Goal: Task Accomplishment & Management: Complete application form

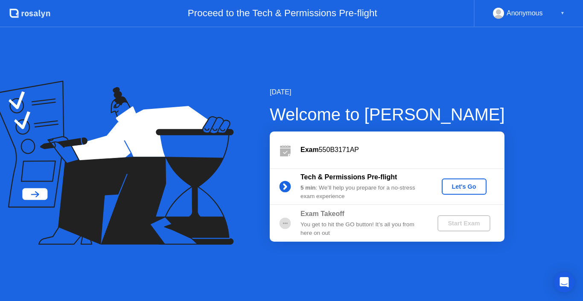
click at [470, 186] on div "Let's Go" at bounding box center [464, 186] width 38 height 7
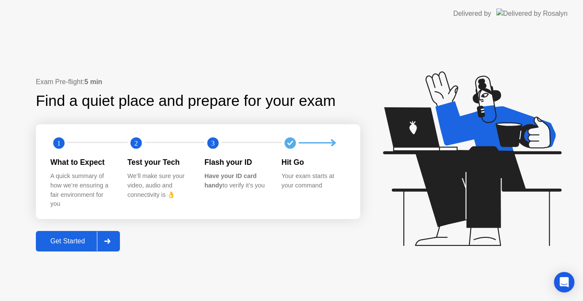
click at [86, 238] on div "Get Started" at bounding box center [67, 241] width 58 height 8
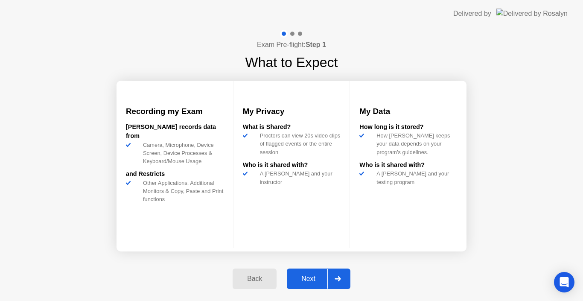
click at [312, 275] on div "Next" at bounding box center [308, 279] width 38 height 8
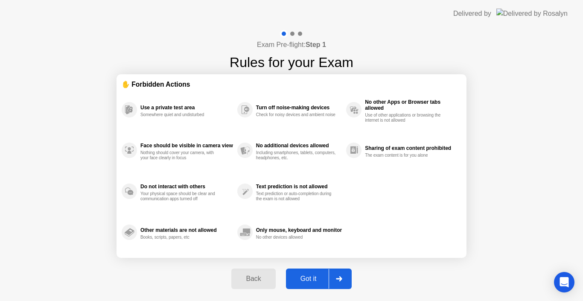
click at [312, 277] on div "Got it" at bounding box center [309, 279] width 40 height 8
select select "**********"
select select "*******"
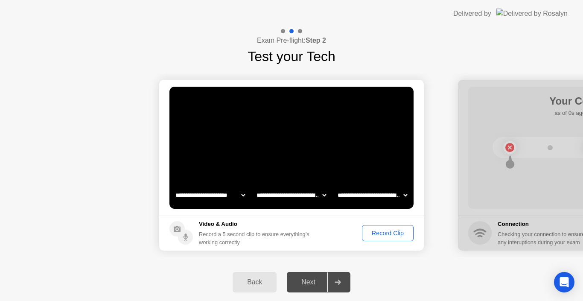
click at [382, 236] on div "Record Clip" at bounding box center [388, 233] width 46 height 7
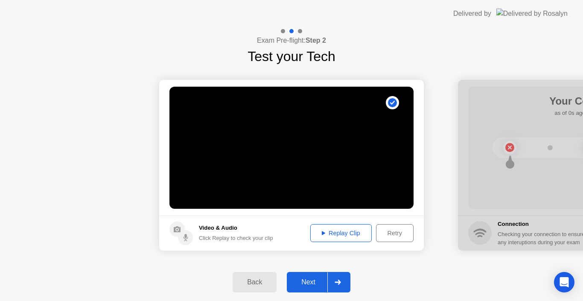
click at [338, 232] on div "Replay Clip" at bounding box center [340, 233] width 55 height 7
click at [349, 231] on div "Replay Clip" at bounding box center [340, 233] width 55 height 7
click at [340, 286] on div at bounding box center [337, 282] width 20 height 20
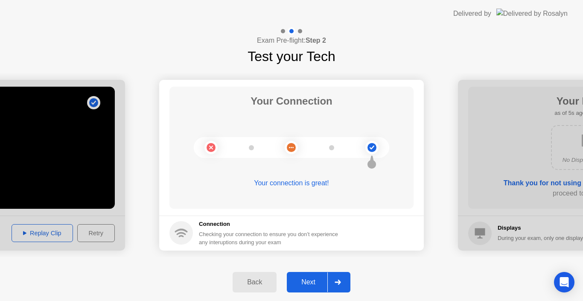
click at [337, 279] on div at bounding box center [337, 282] width 20 height 20
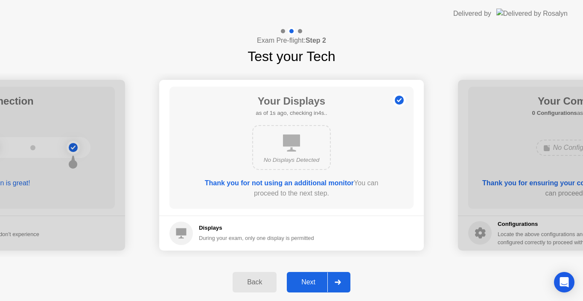
click at [340, 279] on div at bounding box center [337, 282] width 20 height 20
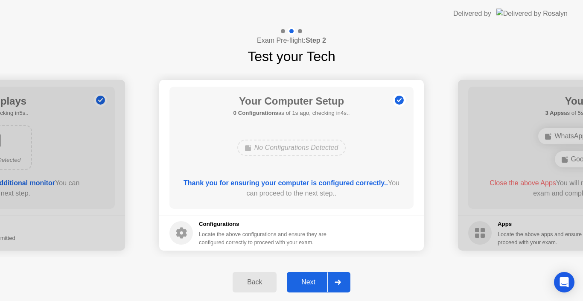
click at [340, 279] on div at bounding box center [337, 282] width 20 height 20
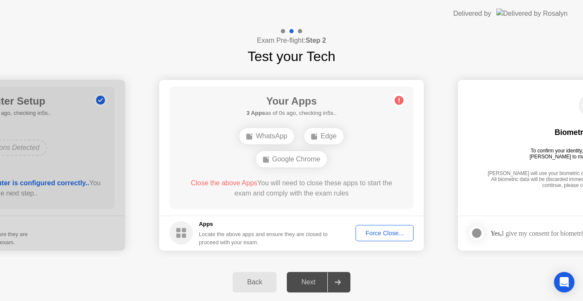
click at [381, 236] on div "Force Close..." at bounding box center [385, 233] width 52 height 7
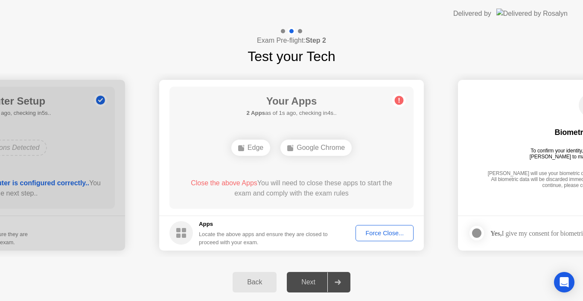
click at [370, 236] on div "Force Close..." at bounding box center [385, 233] width 52 height 7
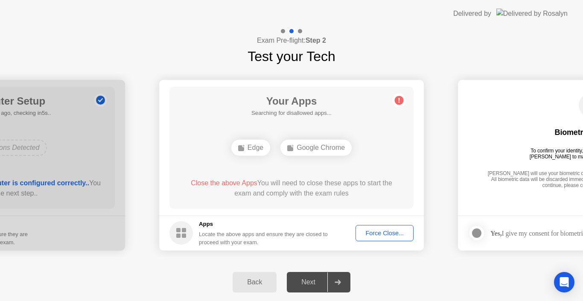
click at [388, 230] on div "Force Close..." at bounding box center [385, 233] width 52 height 7
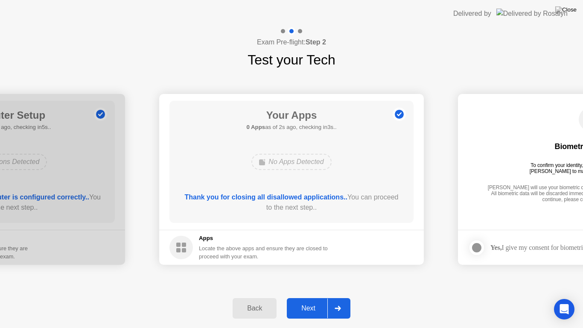
click at [347, 301] on div at bounding box center [337, 308] width 20 height 20
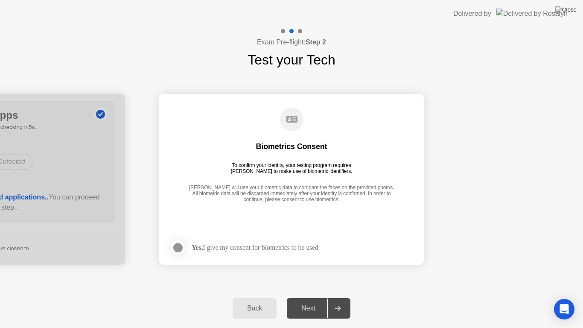
click at [280, 249] on div "Yes, I give my consent for biometrics to be used" at bounding box center [255, 247] width 127 height 8
click at [227, 249] on div "Yes, I give my consent for biometrics to be used" at bounding box center [255, 247] width 127 height 8
click at [229, 248] on div "Yes, I give my consent for biometrics to be used" at bounding box center [255, 247] width 127 height 8
click at [230, 241] on div "Yes, I give my consent for biometrics to be used" at bounding box center [243, 247] width 149 height 17
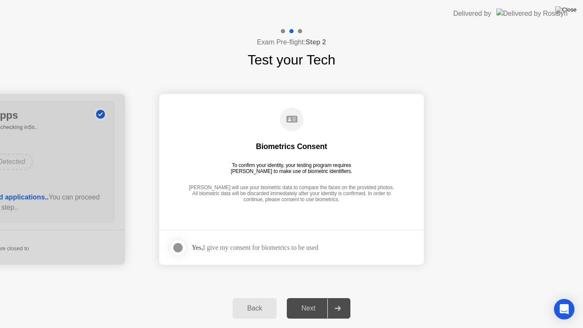
click at [230, 241] on div "Yes, I give my consent for biometrics to be used" at bounding box center [243, 247] width 149 height 17
click at [257, 248] on div "Yes, I give my consent for biometrics to be used" at bounding box center [255, 247] width 127 height 8
click at [318, 247] on div "Yes, I give my consent for biometrics to be used" at bounding box center [255, 247] width 127 height 8
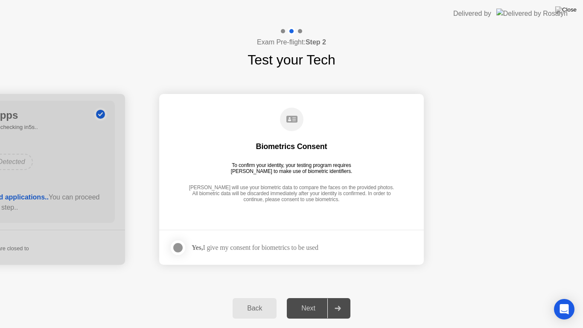
click at [318, 247] on div "Yes, I give my consent for biometrics to be used" at bounding box center [255, 247] width 127 height 8
click at [321, 257] on footer "Yes, I give my consent for biometrics to be used" at bounding box center [291, 247] width 265 height 35
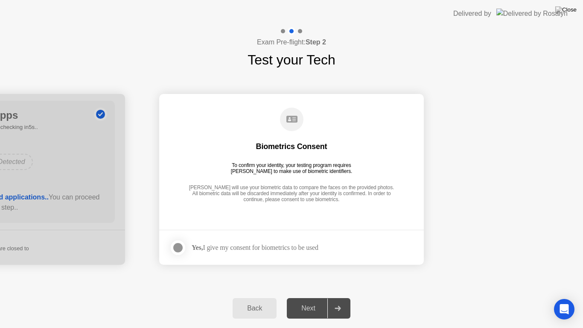
click at [321, 257] on footer "Yes, I give my consent for biometrics to be used" at bounding box center [291, 247] width 265 height 35
click at [272, 246] on div "Yes, I give my consent for biometrics to be used" at bounding box center [255, 247] width 127 height 8
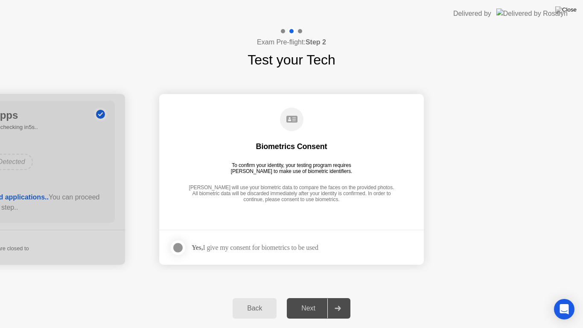
drag, startPoint x: 350, startPoint y: 246, endPoint x: 229, endPoint y: 246, distance: 121.2
click at [229, 246] on footer "Yes, I give my consent for biometrics to be used" at bounding box center [291, 247] width 265 height 35
click at [229, 246] on div "Yes, I give my consent for biometrics to be used" at bounding box center [255, 247] width 127 height 8
click at [312, 301] on div "Next" at bounding box center [308, 308] width 38 height 8
click at [283, 246] on div "Yes, I give my consent for biometrics to be used" at bounding box center [255, 247] width 127 height 8
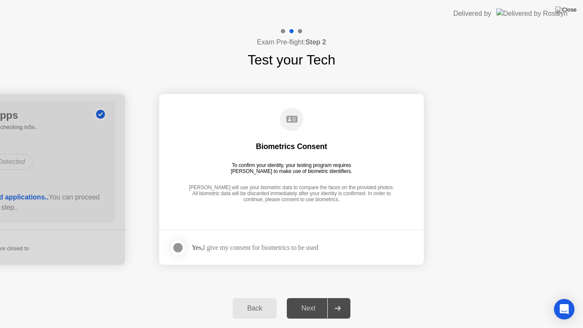
click at [283, 246] on div "Yes, I give my consent for biometrics to be used" at bounding box center [255, 247] width 127 height 8
click at [318, 301] on div "Next" at bounding box center [308, 308] width 38 height 8
click at [322, 301] on div "Next" at bounding box center [308, 308] width 38 height 8
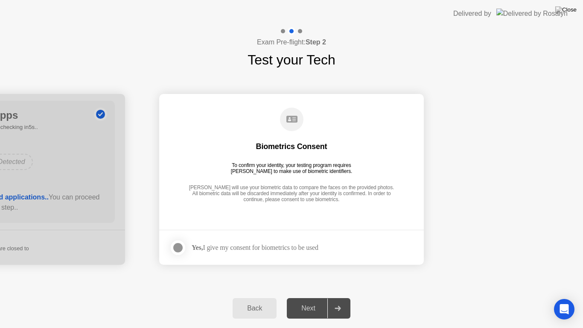
click at [335, 301] on div at bounding box center [337, 308] width 20 height 20
click at [291, 238] on footer "Yes, I give my consent for biometrics to be used" at bounding box center [291, 247] width 265 height 35
click at [292, 238] on footer "Yes, I give my consent for biometrics to be used" at bounding box center [291, 247] width 265 height 35
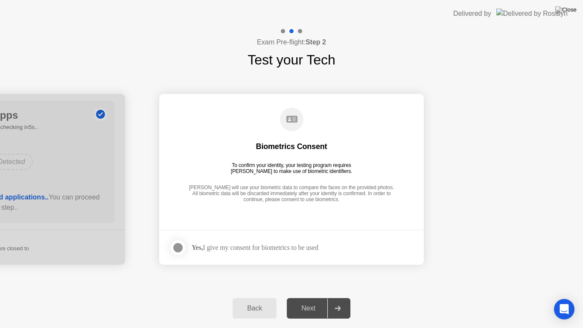
click at [292, 238] on footer "Yes, I give my consent for biometrics to be used" at bounding box center [291, 247] width 265 height 35
click at [304, 140] on div "Biometrics Consent To confirm your identity, your testing program requires [PER…" at bounding box center [291, 156] width 244 height 110
click at [302, 141] on div "Biometrics Consent" at bounding box center [291, 146] width 71 height 10
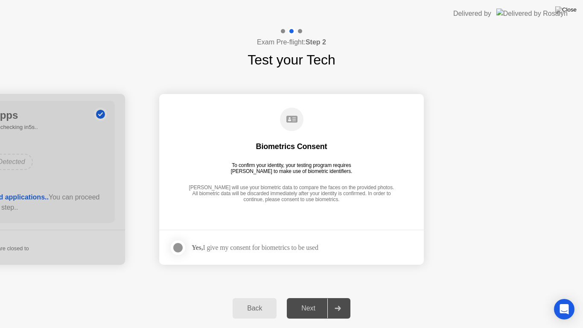
click at [302, 141] on div "Biometrics Consent" at bounding box center [291, 146] width 71 height 10
click at [298, 149] on div "Biometrics Consent" at bounding box center [291, 146] width 71 height 10
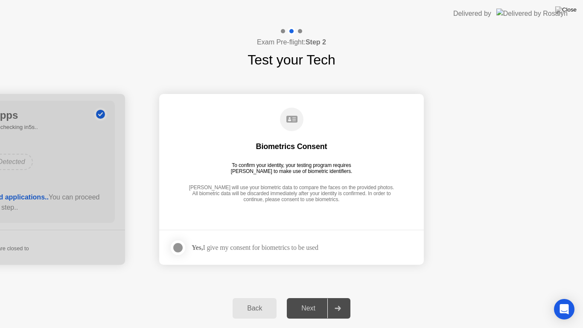
click at [298, 149] on div "Biometrics Consent" at bounding box center [291, 146] width 71 height 10
click at [294, 196] on div "[PERSON_NAME] will use your biometric data to compare the faces on the provided…" at bounding box center [292, 193] width 210 height 19
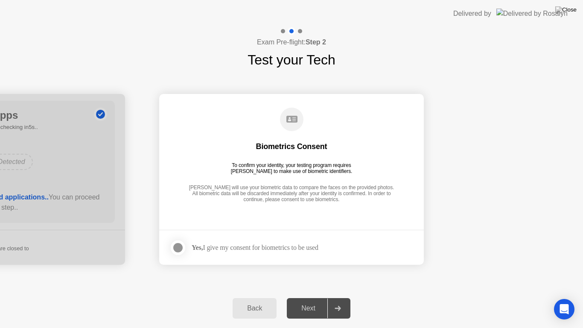
click at [312, 301] on div "Next" at bounding box center [308, 308] width 38 height 8
click at [333, 301] on div at bounding box center [337, 308] width 20 height 20
click at [316, 241] on div "Yes, I give my consent for biometrics to be used" at bounding box center [243, 247] width 149 height 17
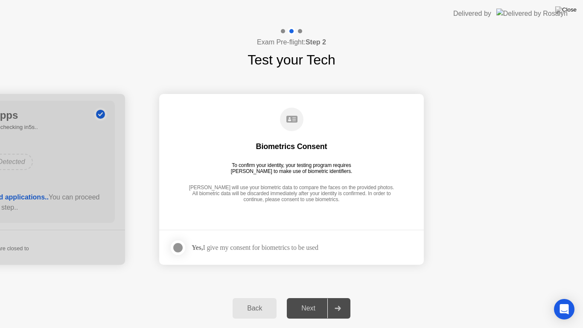
click at [316, 241] on div "Yes, I give my consent for biometrics to be used" at bounding box center [243, 247] width 149 height 17
click at [338, 301] on div at bounding box center [337, 308] width 20 height 20
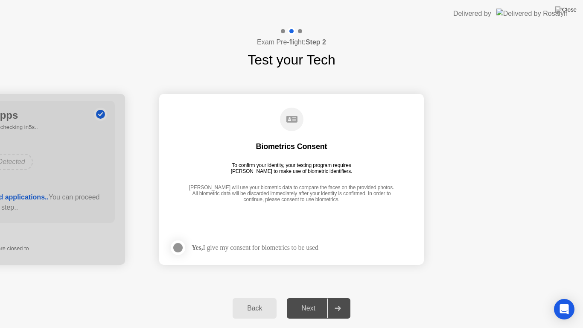
click at [319, 301] on div "Next" at bounding box center [308, 308] width 38 height 8
click at [315, 301] on div "Next" at bounding box center [308, 308] width 38 height 8
click at [346, 301] on div at bounding box center [337, 308] width 20 height 20
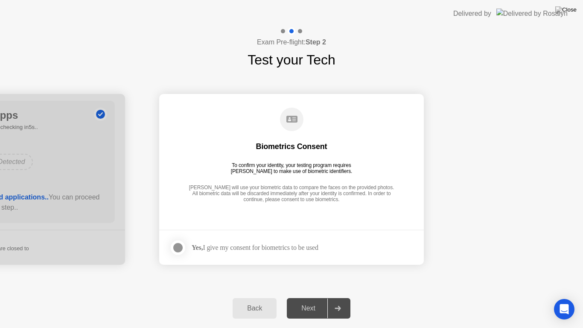
click at [346, 301] on div at bounding box center [337, 308] width 20 height 20
click at [331, 301] on div at bounding box center [337, 308] width 20 height 20
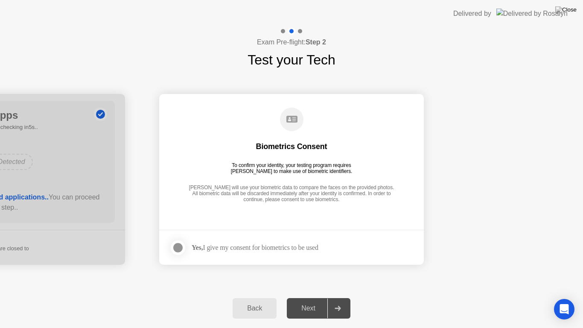
click at [331, 301] on div at bounding box center [337, 308] width 20 height 20
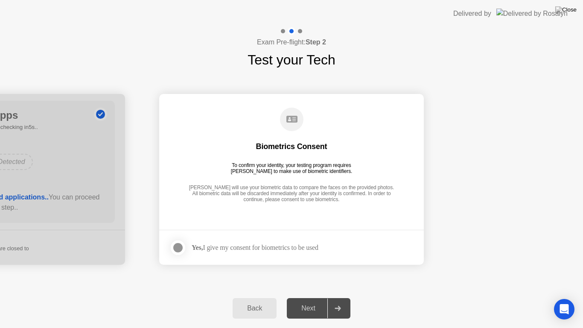
click at [331, 301] on div at bounding box center [337, 308] width 20 height 20
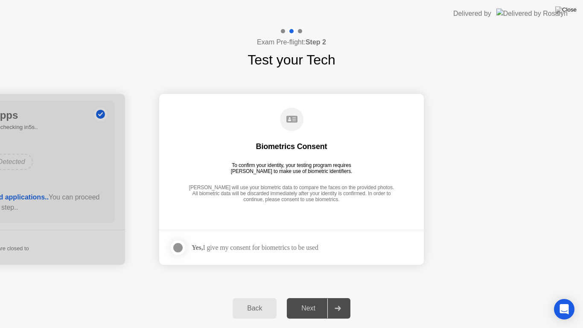
click at [331, 301] on div at bounding box center [337, 308] width 20 height 20
click at [317, 301] on div "Next" at bounding box center [308, 308] width 38 height 8
click at [338, 301] on div at bounding box center [337, 308] width 20 height 20
click at [325, 301] on div "Next" at bounding box center [308, 308] width 38 height 8
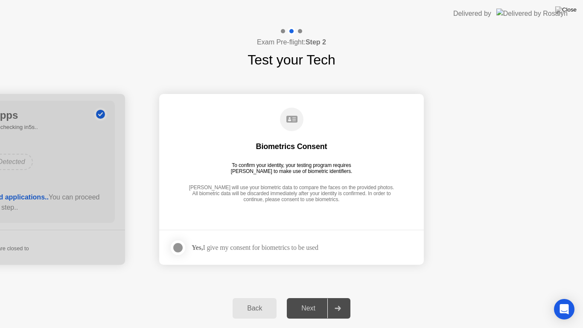
click at [335, 301] on div at bounding box center [337, 308] width 20 height 20
click at [326, 301] on div "Next" at bounding box center [308, 308] width 38 height 8
drag, startPoint x: 347, startPoint y: 309, endPoint x: 329, endPoint y: 306, distance: 17.8
click at [344, 301] on div at bounding box center [337, 308] width 20 height 20
click at [321, 301] on div "Next" at bounding box center [308, 308] width 38 height 8
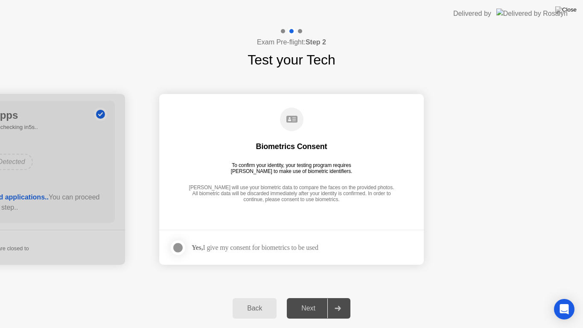
drag, startPoint x: 341, startPoint y: 305, endPoint x: 329, endPoint y: 302, distance: 12.6
click at [341, 301] on div at bounding box center [337, 308] width 20 height 20
click at [336, 301] on div at bounding box center [337, 308] width 20 height 20
drag, startPoint x: 345, startPoint y: 306, endPoint x: 332, endPoint y: 304, distance: 12.9
click at [340, 301] on div at bounding box center [337, 308] width 20 height 20
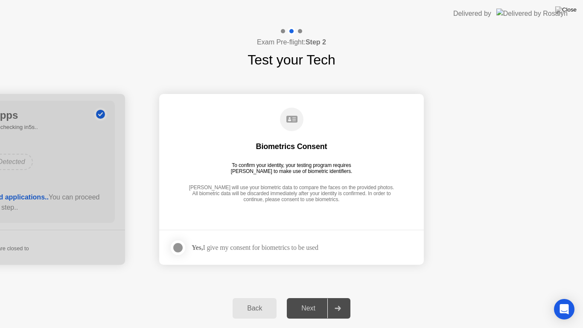
click at [318, 301] on div "Next" at bounding box center [308, 308] width 38 height 8
click at [333, 301] on div at bounding box center [337, 308] width 20 height 20
click at [324, 301] on div "Next" at bounding box center [308, 308] width 38 height 8
click at [341, 301] on div at bounding box center [337, 308] width 20 height 20
click at [320, 301] on div "Next" at bounding box center [308, 308] width 38 height 8
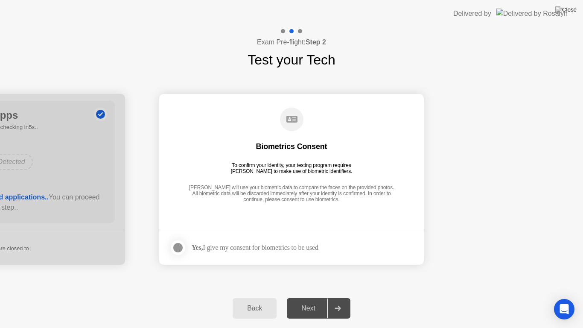
click at [326, 301] on div "Next" at bounding box center [308, 308] width 38 height 8
click at [337, 301] on div at bounding box center [337, 308] width 20 height 20
click at [317, 301] on div "Next" at bounding box center [308, 308] width 38 height 8
click at [333, 301] on div at bounding box center [337, 308] width 20 height 20
drag, startPoint x: 321, startPoint y: 303, endPoint x: 343, endPoint y: 306, distance: 22.7
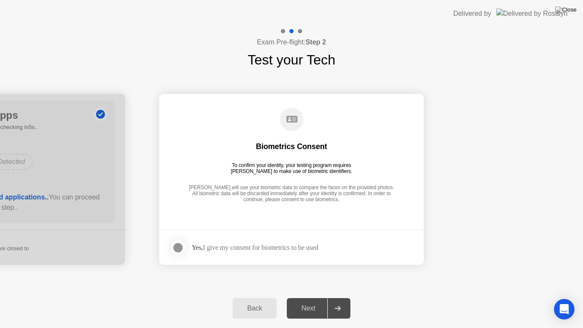
click at [325, 301] on div "Next" at bounding box center [308, 308] width 38 height 8
click at [344, 301] on div at bounding box center [337, 308] width 20 height 20
click at [318, 250] on div "Yes, I give my consent for biometrics to be used" at bounding box center [255, 247] width 127 height 8
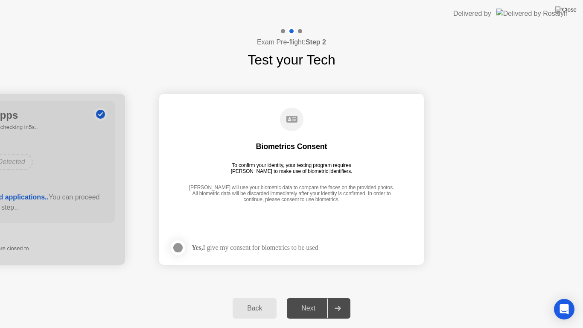
click at [288, 121] on icon at bounding box center [291, 119] width 11 height 7
click at [288, 122] on icon at bounding box center [291, 119] width 11 height 7
click at [288, 123] on icon at bounding box center [291, 119] width 23 height 23
click at [288, 123] on circle at bounding box center [291, 119] width 23 height 23
click at [288, 125] on circle at bounding box center [291, 119] width 23 height 23
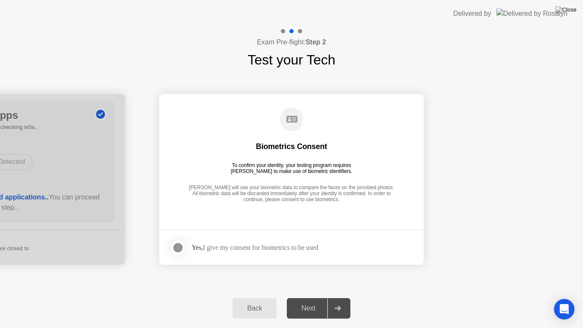
click at [288, 126] on circle at bounding box center [291, 119] width 23 height 23
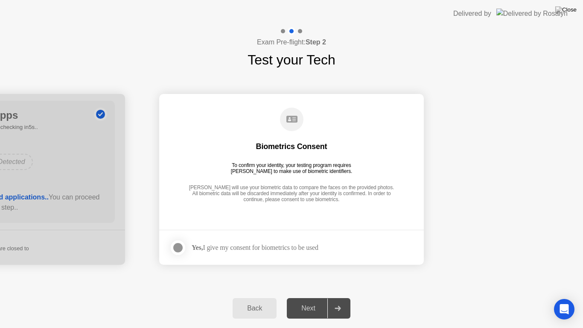
click at [288, 126] on circle at bounding box center [291, 119] width 23 height 23
click at [297, 301] on div "Next" at bounding box center [308, 308] width 38 height 8
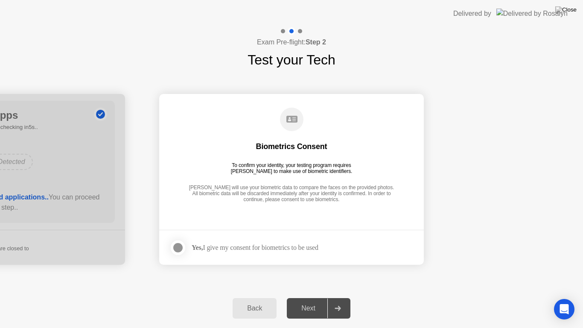
click at [338, 301] on icon at bounding box center [338, 308] width 6 height 5
click at [317, 301] on div "Next" at bounding box center [308, 308] width 38 height 8
click at [326, 301] on div "Next" at bounding box center [308, 308] width 38 height 8
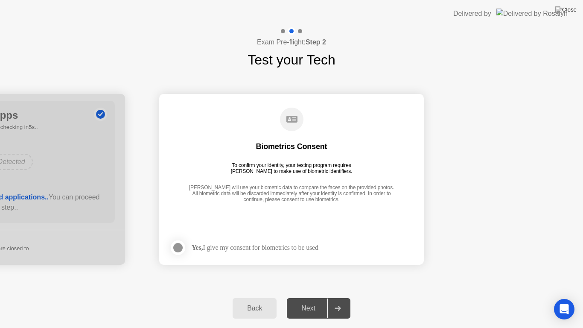
click at [318, 243] on div "Yes, I give my consent for biometrics to be used" at bounding box center [243, 247] width 149 height 17
click at [333, 160] on div "Biometrics Consent To confirm your identity, your testing program requires [PER…" at bounding box center [291, 156] width 244 height 110
click at [333, 161] on div "Biometrics Consent To confirm your identity, your testing program requires [PER…" at bounding box center [291, 156] width 244 height 110
click at [352, 170] on div "To confirm your identity, your testing program requires [PERSON_NAME] to make u…" at bounding box center [292, 168] width 128 height 12
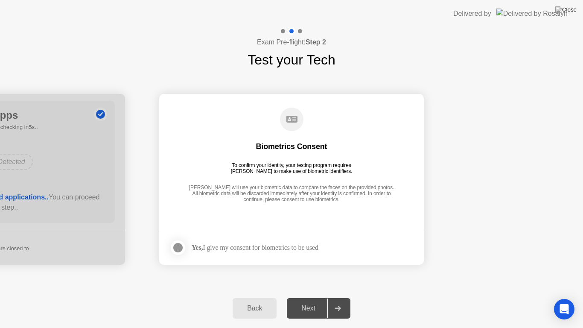
click at [319, 126] on div "Biometrics Consent To confirm your identity, your testing program requires [PER…" at bounding box center [291, 156] width 244 height 110
drag, startPoint x: 319, startPoint y: 126, endPoint x: 318, endPoint y: 131, distance: 5.0
click at [319, 128] on div "Biometrics Consent To confirm your identity, your testing program requires [PER…" at bounding box center [291, 156] width 244 height 110
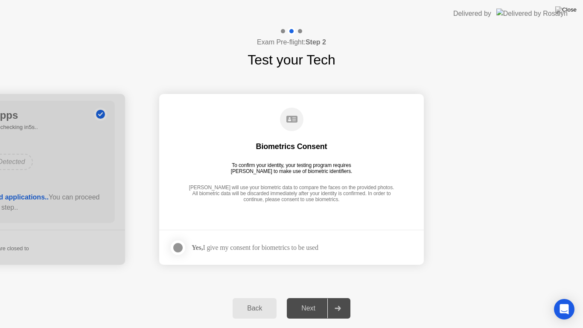
click at [295, 121] on circle at bounding box center [291, 119] width 23 height 23
click at [301, 31] on div at bounding box center [300, 31] width 4 height 4
click at [284, 32] on div at bounding box center [283, 31] width 4 height 4
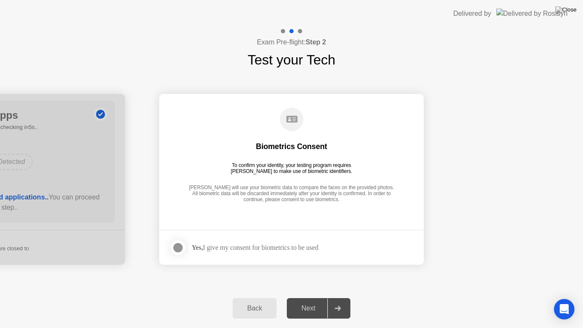
click at [300, 32] on div at bounding box center [300, 31] width 4 height 4
click at [321, 301] on div "Next" at bounding box center [308, 308] width 38 height 8
click at [315, 249] on div "Yes, I give my consent for biometrics to be used" at bounding box center [255, 247] width 127 height 8
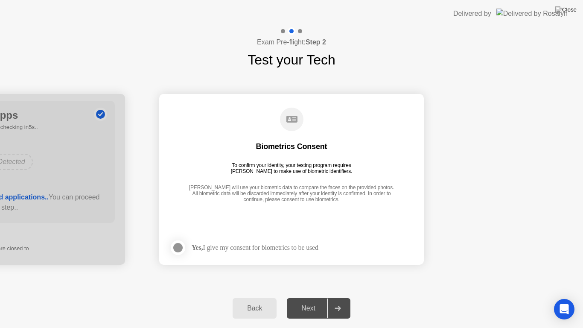
click at [330, 301] on div at bounding box center [337, 308] width 20 height 20
click at [293, 301] on div "Next" at bounding box center [308, 308] width 38 height 8
drag, startPoint x: 346, startPoint y: 210, endPoint x: 343, endPoint y: 221, distance: 10.8
click at [343, 220] on main "Biometrics Consent To confirm your identity, your testing program requires [PER…" at bounding box center [291, 162] width 265 height 136
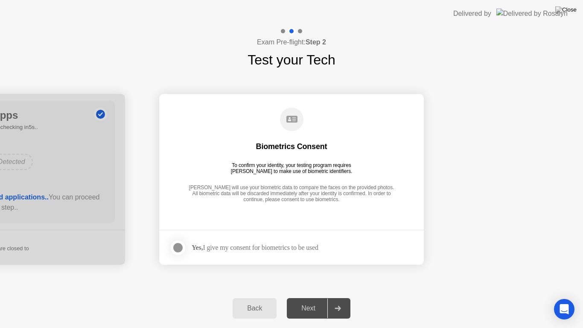
click at [341, 246] on footer "Yes, I give my consent for biometrics to be used" at bounding box center [291, 247] width 265 height 35
click at [318, 248] on div "Yes, I give my consent for biometrics to be used" at bounding box center [255, 247] width 127 height 8
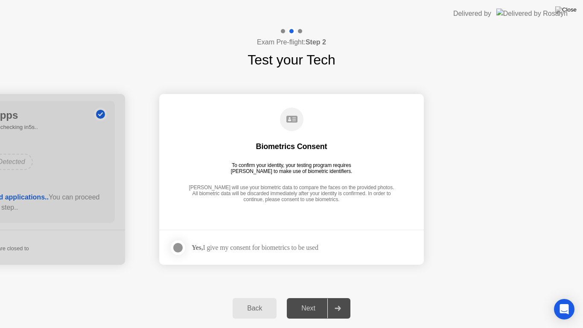
click at [289, 166] on div "To confirm your identity, your testing program requires [PERSON_NAME] to make u…" at bounding box center [292, 168] width 128 height 12
click at [286, 109] on circle at bounding box center [291, 119] width 23 height 23
click at [286, 115] on circle at bounding box center [291, 119] width 23 height 23
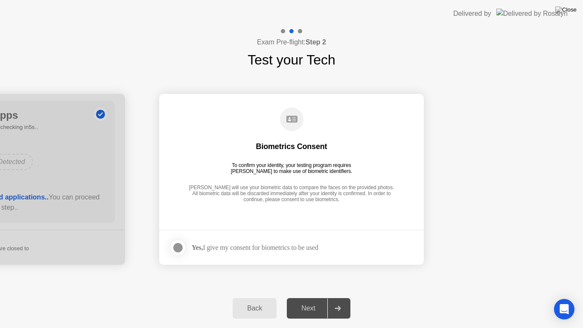
click at [286, 116] on circle at bounding box center [291, 119] width 23 height 23
click at [318, 250] on div "Yes, I give my consent for biometrics to be used" at bounding box center [255, 247] width 127 height 8
click at [318, 251] on div "Yes, I give my consent for biometrics to be used" at bounding box center [255, 247] width 127 height 8
click at [341, 251] on footer "Yes, I give my consent for biometrics to be used" at bounding box center [291, 247] width 265 height 35
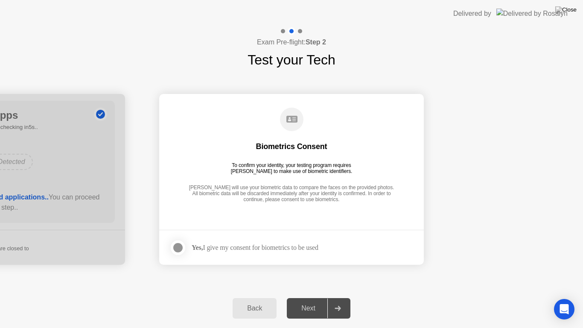
click at [341, 251] on footer "Yes, I give my consent for biometrics to be used" at bounding box center [291, 247] width 265 height 35
click at [329, 301] on div at bounding box center [337, 308] width 20 height 20
click at [310, 301] on div "Next" at bounding box center [308, 308] width 38 height 8
click at [354, 249] on footer "Yes, I give my consent for biometrics to be used" at bounding box center [291, 247] width 265 height 35
click at [327, 301] on div "Next" at bounding box center [308, 308] width 38 height 8
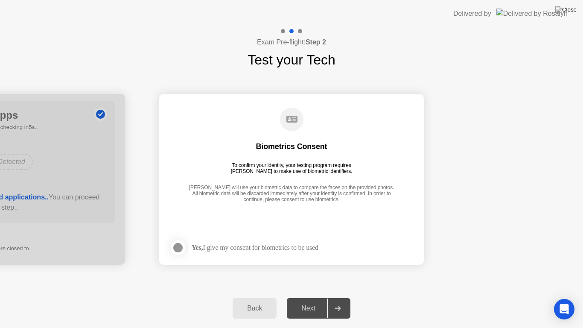
click at [327, 301] on div "Next" at bounding box center [308, 308] width 38 height 8
drag, startPoint x: 327, startPoint y: 306, endPoint x: 333, endPoint y: 254, distance: 53.2
click at [333, 260] on div "**********" at bounding box center [291, 177] width 583 height 301
click at [318, 253] on div "Yes, I give my consent for biometrics to be used" at bounding box center [243, 247] width 149 height 17
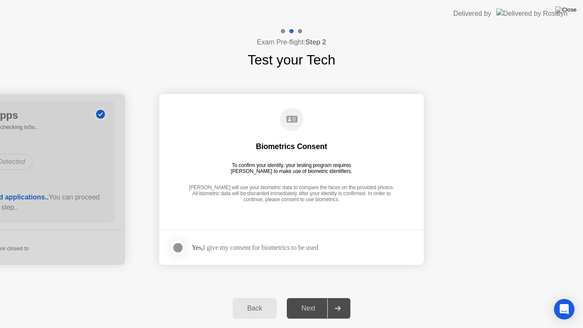
click at [318, 251] on div "Yes, I give my consent for biometrics to be used" at bounding box center [255, 247] width 127 height 8
drag, startPoint x: 318, startPoint y: 310, endPoint x: 347, endPoint y: 248, distance: 69.5
click at [320, 301] on div "Next" at bounding box center [308, 308] width 38 height 8
click at [347, 247] on footer "Yes, I give my consent for biometrics to be used" at bounding box center [291, 247] width 265 height 35
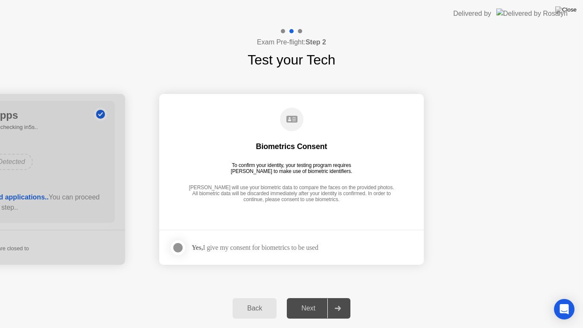
click at [347, 247] on footer "Yes, I give my consent for biometrics to be used" at bounding box center [291, 247] width 265 height 35
click at [342, 301] on div at bounding box center [337, 308] width 20 height 20
click at [343, 168] on div "To confirm your identity, your testing program requires [PERSON_NAME] to make u…" at bounding box center [292, 168] width 128 height 12
drag, startPoint x: 349, startPoint y: 163, endPoint x: 338, endPoint y: 152, distance: 14.8
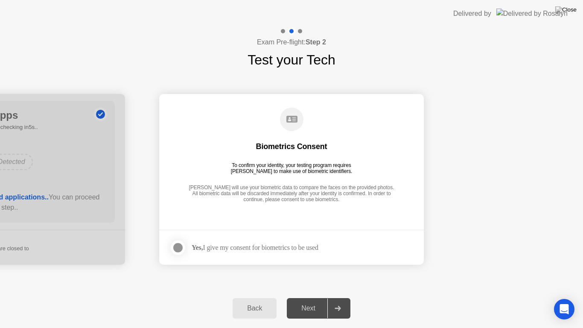
click at [349, 163] on div "To confirm your identity, your testing program requires [PERSON_NAME] to make u…" at bounding box center [292, 168] width 128 height 12
click at [287, 115] on circle at bounding box center [291, 119] width 23 height 23
click at [287, 116] on circle at bounding box center [291, 119] width 23 height 23
drag, startPoint x: 291, startPoint y: 112, endPoint x: 298, endPoint y: 147, distance: 36.2
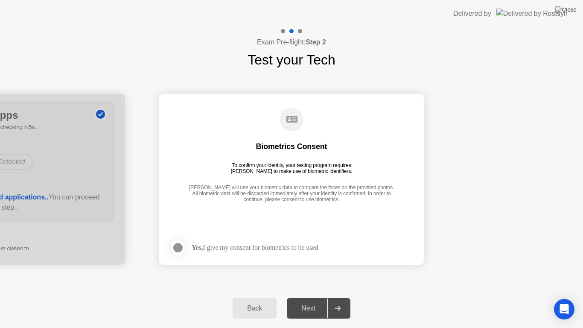
click at [292, 116] on icon at bounding box center [291, 119] width 23 height 23
click at [299, 149] on div "Biometrics Consent" at bounding box center [291, 146] width 71 height 10
drag, startPoint x: 307, startPoint y: 167, endPoint x: 351, endPoint y: 327, distance: 166.3
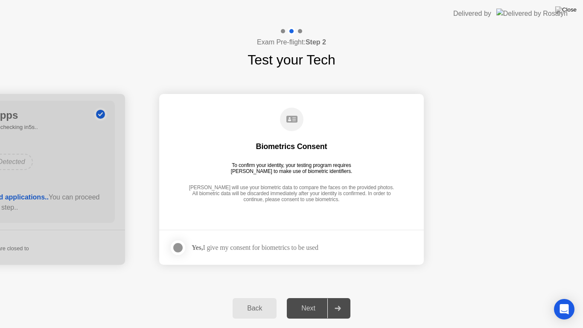
click at [351, 301] on div "**********" at bounding box center [291, 177] width 583 height 301
click at [344, 301] on div at bounding box center [337, 308] width 20 height 20
click at [339, 301] on div at bounding box center [337, 308] width 20 height 20
click at [306, 301] on div "Next" at bounding box center [308, 308] width 38 height 8
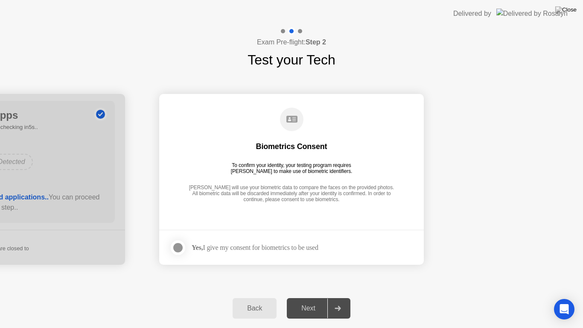
click at [344, 301] on div at bounding box center [337, 308] width 20 height 20
drag, startPoint x: 340, startPoint y: 315, endPoint x: 333, endPoint y: 313, distance: 7.0
click at [342, 301] on div at bounding box center [337, 308] width 20 height 20
click at [320, 301] on div "Next" at bounding box center [308, 308] width 38 height 8
click at [331, 301] on div at bounding box center [337, 308] width 20 height 20
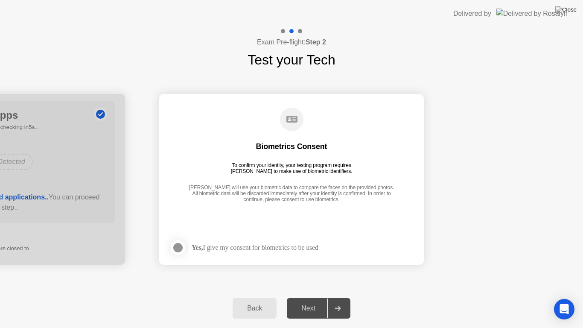
drag, startPoint x: 334, startPoint y: 307, endPoint x: 315, endPoint y: 306, distance: 18.4
click at [323, 301] on div "Next" at bounding box center [308, 308] width 38 height 8
click at [329, 301] on div at bounding box center [337, 308] width 20 height 20
drag, startPoint x: 329, startPoint y: 306, endPoint x: 318, endPoint y: 306, distance: 10.7
click at [328, 301] on div at bounding box center [337, 308] width 20 height 20
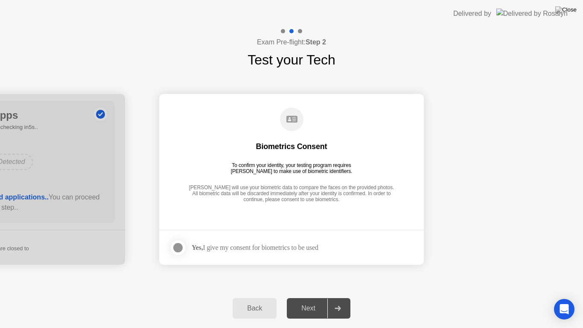
click at [318, 301] on div "Next" at bounding box center [308, 308] width 38 height 8
click at [321, 301] on div "Next" at bounding box center [308, 308] width 38 height 8
click at [330, 301] on div at bounding box center [337, 308] width 20 height 20
drag, startPoint x: 330, startPoint y: 306, endPoint x: 316, endPoint y: 306, distance: 14.1
click at [316, 301] on div "Next" at bounding box center [308, 308] width 38 height 8
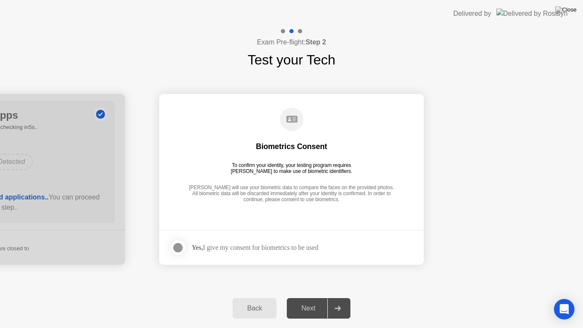
click at [333, 301] on div at bounding box center [337, 308] width 20 height 20
click at [325, 301] on div "Next" at bounding box center [308, 308] width 38 height 8
drag, startPoint x: 325, startPoint y: 309, endPoint x: 337, endPoint y: 309, distance: 12.0
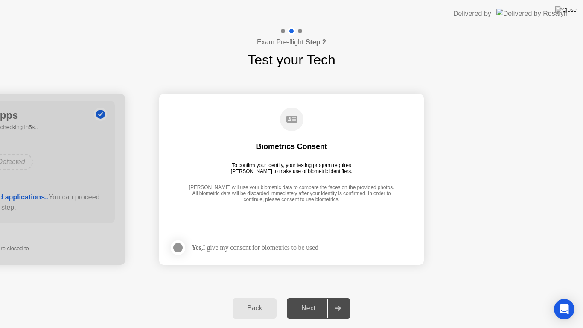
click at [337, 301] on icon at bounding box center [338, 308] width 6 height 5
click at [311, 301] on div "Next" at bounding box center [308, 308] width 38 height 8
click at [341, 301] on icon at bounding box center [338, 308] width 6 height 5
click at [312, 301] on div "Next" at bounding box center [308, 308] width 38 height 8
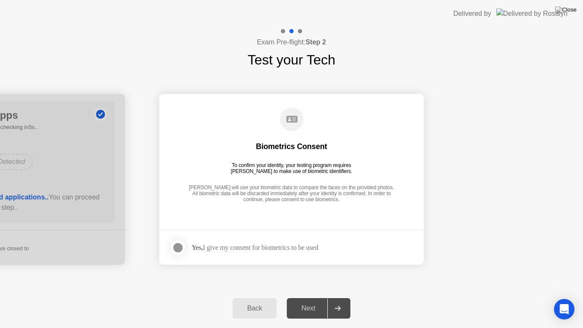
click at [312, 301] on div "Next" at bounding box center [308, 308] width 38 height 8
click at [330, 301] on div at bounding box center [337, 308] width 20 height 20
click at [328, 301] on div at bounding box center [337, 308] width 20 height 20
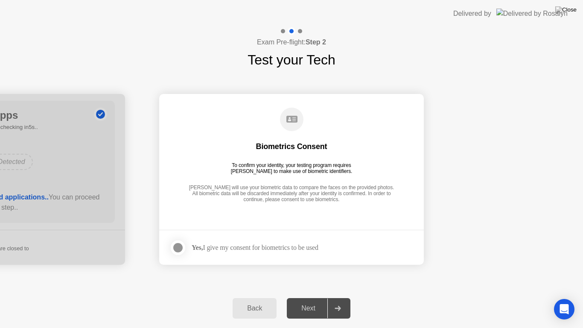
click at [328, 301] on div at bounding box center [337, 308] width 20 height 20
click at [355, 301] on div "Back Next" at bounding box center [291, 308] width 583 height 39
click at [354, 301] on div "Back Next" at bounding box center [291, 308] width 583 height 39
click at [342, 301] on div at bounding box center [337, 308] width 20 height 20
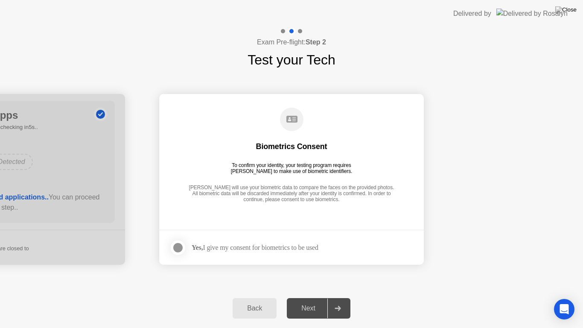
drag, startPoint x: 200, startPoint y: 214, endPoint x: 524, endPoint y: 236, distance: 324.3
drag, startPoint x: 90, startPoint y: 213, endPoint x: 141, endPoint y: 213, distance: 51.6
click at [204, 220] on main "Biometrics Consent To confirm your identity, your testing program requires [PER…" at bounding box center [291, 162] width 265 height 136
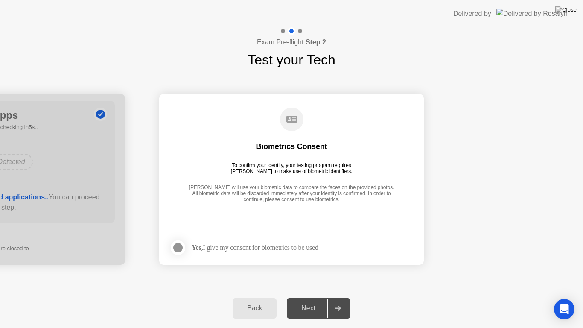
click at [335, 301] on div at bounding box center [337, 308] width 20 height 20
click at [177, 250] on div at bounding box center [178, 247] width 10 height 10
click at [177, 250] on icon at bounding box center [177, 247] width 5 height 5
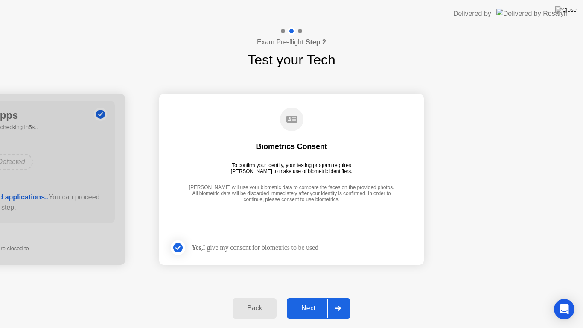
click at [308, 301] on div "Next" at bounding box center [308, 308] width 38 height 8
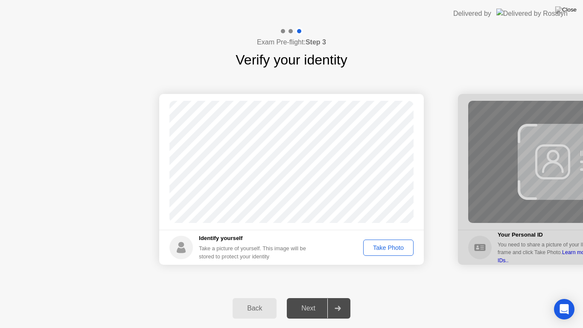
click at [367, 248] on div "Take Photo" at bounding box center [388, 247] width 44 height 7
click at [338, 301] on div at bounding box center [337, 308] width 20 height 20
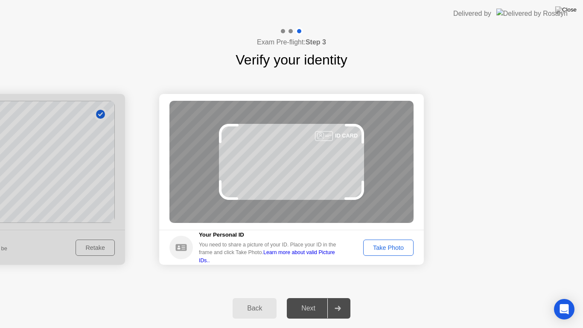
click at [386, 245] on div "Take Photo" at bounding box center [388, 247] width 44 height 7
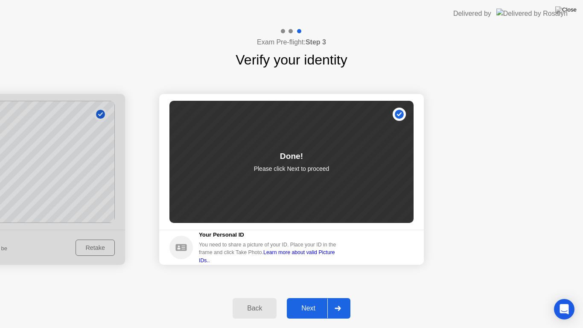
click at [342, 301] on div at bounding box center [337, 308] width 20 height 20
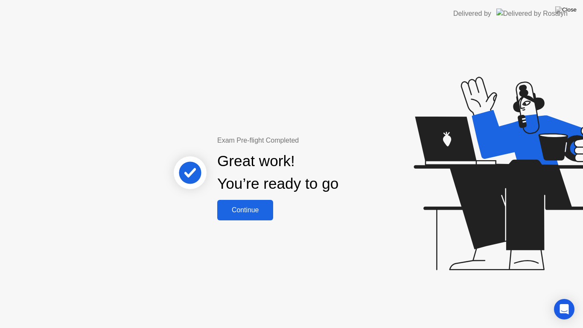
click at [263, 214] on div "Continue" at bounding box center [245, 210] width 51 height 8
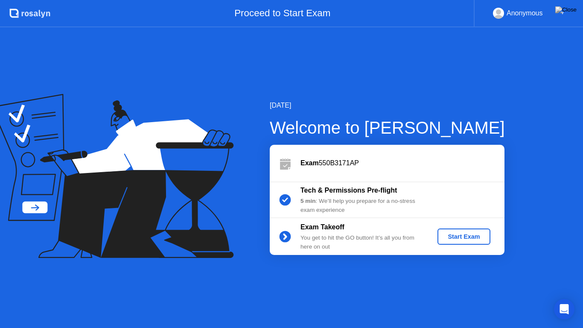
click at [467, 238] on div "Start Exam" at bounding box center [464, 236] width 46 height 7
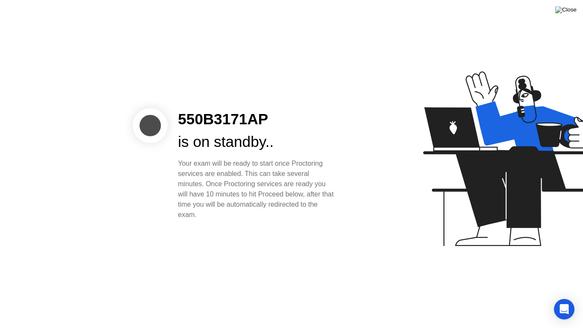
click at [572, 13] on img at bounding box center [565, 9] width 21 height 7
drag, startPoint x: 180, startPoint y: 117, endPoint x: 275, endPoint y: 117, distance: 95.6
click at [275, 117] on div "550B3171AP" at bounding box center [257, 119] width 158 height 23
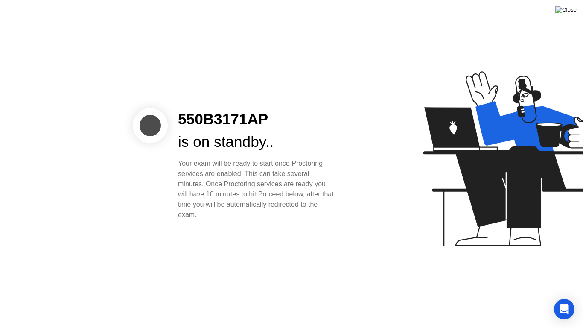
click at [572, 9] on img at bounding box center [565, 9] width 21 height 7
